Goal: Task Accomplishment & Management: Manage account settings

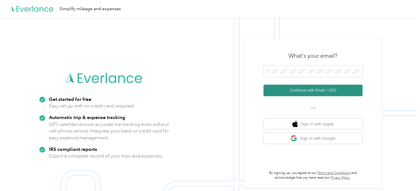
click at [315, 90] on button "Continue with Email / SSO" at bounding box center [312, 91] width 99 height 12
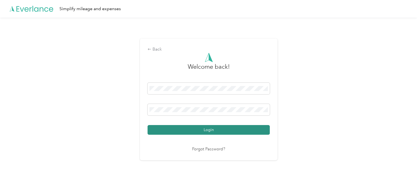
click at [231, 128] on button "Login" at bounding box center [208, 130] width 122 height 10
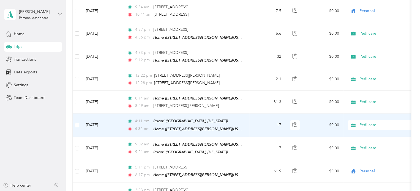
scroll to position [275, 0]
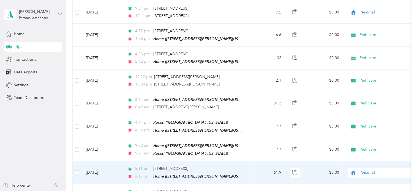
click at [382, 170] on span "Personal" at bounding box center [384, 173] width 50 height 6
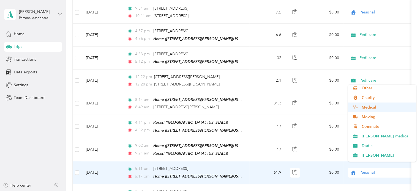
scroll to position [48, 0]
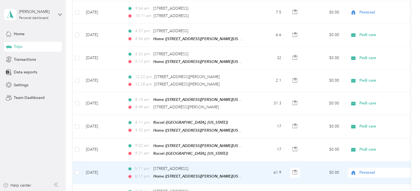
click at [371, 128] on span "[PERSON_NAME] medical" at bounding box center [386, 128] width 51 height 6
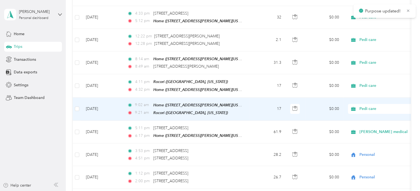
scroll to position [330, 0]
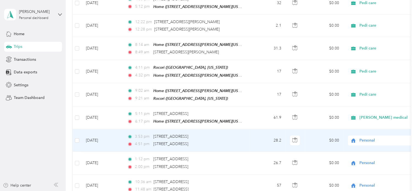
click at [362, 138] on div "Personal" at bounding box center [382, 141] width 68 height 10
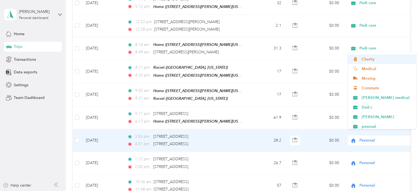
scroll to position [48, 0]
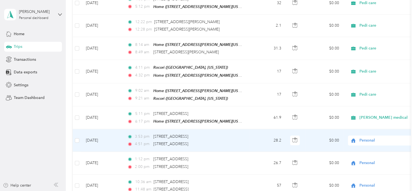
click at [364, 98] on ol "Work Personal cornell medical Pedi care Other Charity Medical Moving Commute [P…" at bounding box center [382, 90] width 68 height 77
click at [368, 138] on span "Personal" at bounding box center [384, 141] width 50 height 6
click at [371, 98] on ol "Work Personal cornell medical Pedi care Other Charity Medical Moving Commute [P…" at bounding box center [382, 90] width 68 height 77
click at [367, 138] on span "Personal" at bounding box center [384, 141] width 50 height 6
click at [370, 98] on ol "Work Personal cornell medical Pedi care Other Charity Medical Moving Commute [P…" at bounding box center [382, 90] width 68 height 77
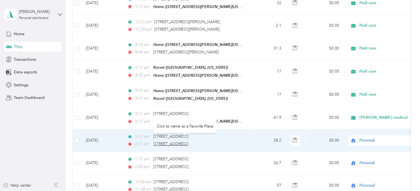
click at [172, 142] on span "[STREET_ADDRESS]" at bounding box center [170, 144] width 35 height 5
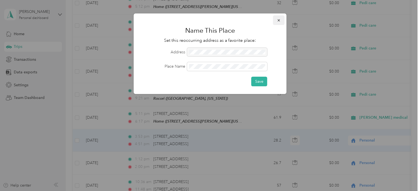
click at [277, 20] on icon "button" at bounding box center [279, 20] width 4 height 4
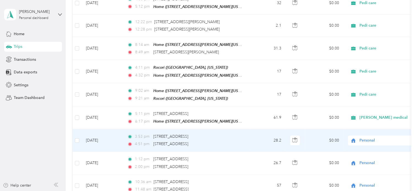
drag, startPoint x: 366, startPoint y: 136, endPoint x: 385, endPoint y: 133, distance: 19.1
click at [385, 138] on span "Personal" at bounding box center [384, 141] width 50 height 6
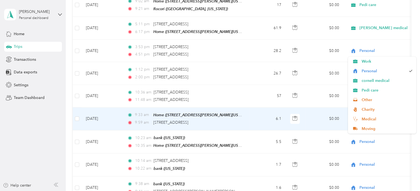
scroll to position [413, 0]
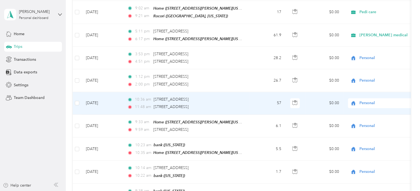
click at [316, 103] on td "$0.00" at bounding box center [324, 103] width 39 height 23
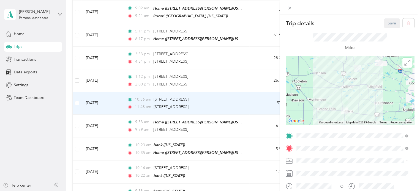
click at [250, 99] on div "Trip details Save This trip cannot be edited because it is either under review,…" at bounding box center [210, 95] width 420 height 191
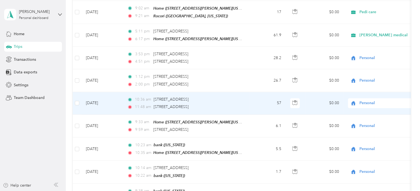
click at [364, 100] on span "Personal" at bounding box center [384, 103] width 50 height 6
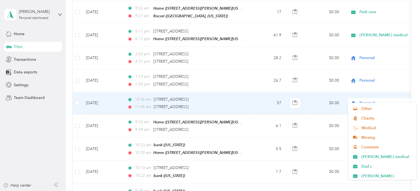
scroll to position [48, 0]
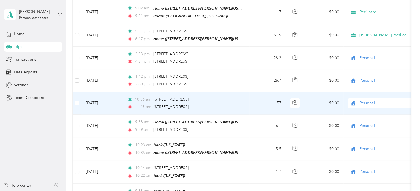
click at [369, 144] on span "[PERSON_NAME] medical" at bounding box center [386, 143] width 51 height 6
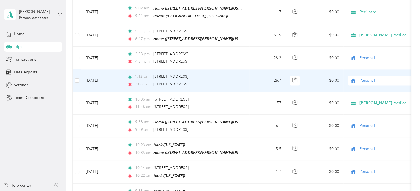
click at [370, 78] on span "Personal" at bounding box center [384, 81] width 50 height 6
click at [381, 123] on span "[PERSON_NAME] medical" at bounding box center [386, 124] width 51 height 6
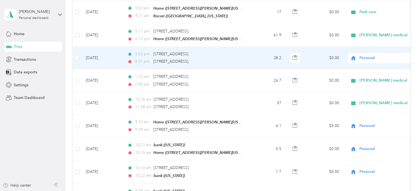
click at [366, 55] on span "Personal" at bounding box center [384, 58] width 50 height 6
click at [380, 103] on ol "Work Personal cornell medical Pedi care Other Charity Medical Moving Commute [P…" at bounding box center [382, 96] width 68 height 77
click at [367, 53] on div "Personal" at bounding box center [382, 58] width 68 height 10
click at [384, 100] on span "[PERSON_NAME] medical" at bounding box center [386, 101] width 51 height 6
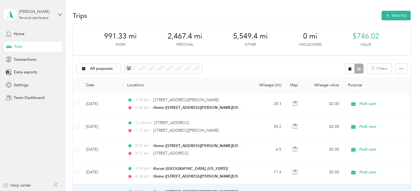
scroll to position [0, 0]
